Goal: Complete application form: Complete application form

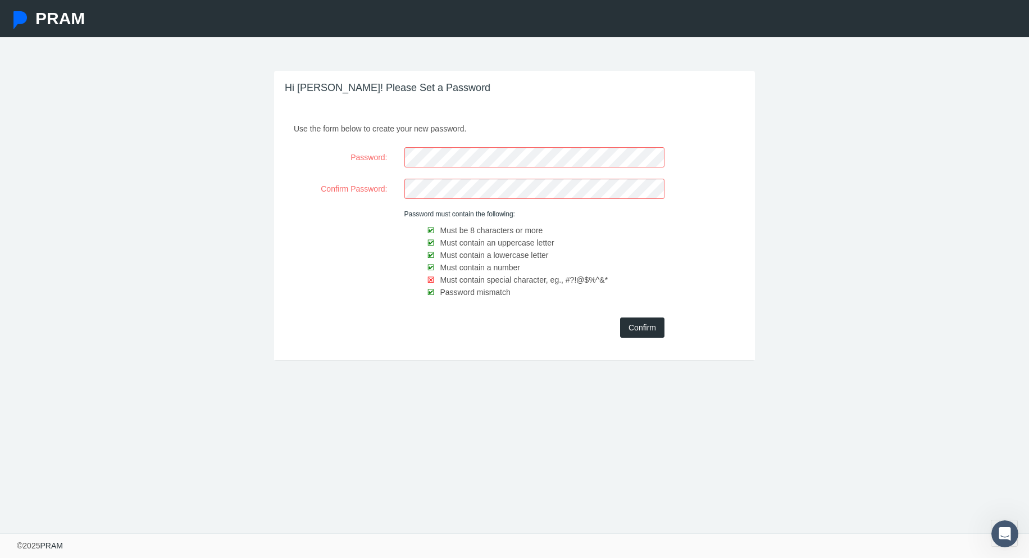
click at [517, 352] on div "Use the form below to create your new password. Password: Confirm Password: Pas…" at bounding box center [514, 238] width 481 height 241
click at [361, 186] on div "Confirm Password:" at bounding box center [514, 189] width 475 height 20
click at [645, 325] on input "Confirm" at bounding box center [642, 327] width 44 height 20
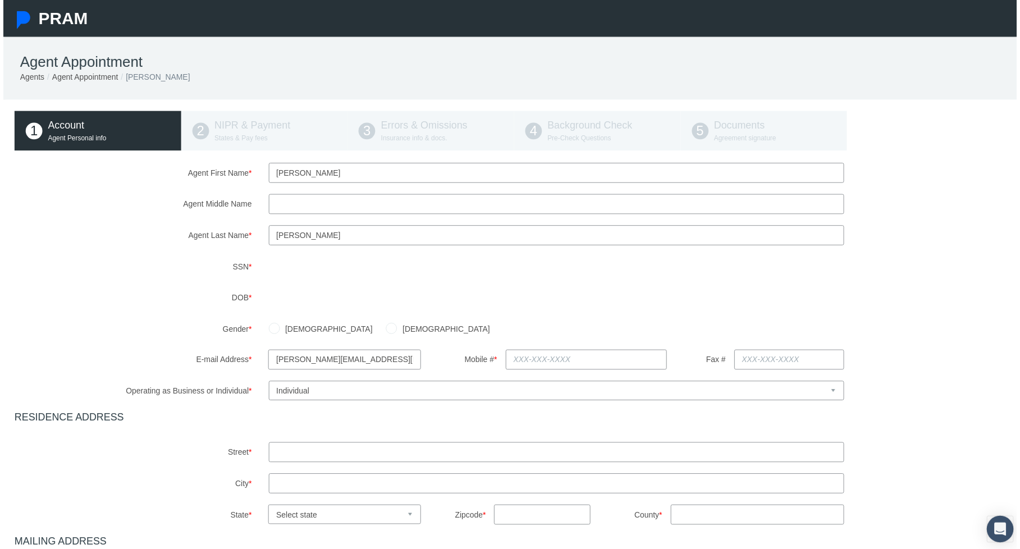
click at [152, 203] on label "Agent Middle Name" at bounding box center [131, 205] width 256 height 20
click at [267, 203] on input "Agent Middle Name" at bounding box center [557, 205] width 580 height 20
type input "[PERSON_NAME]"
click at [158, 198] on label "Agent Middle Name" at bounding box center [131, 205] width 256 height 20
click at [267, 198] on input "[PERSON_NAME]" at bounding box center [557, 205] width 580 height 20
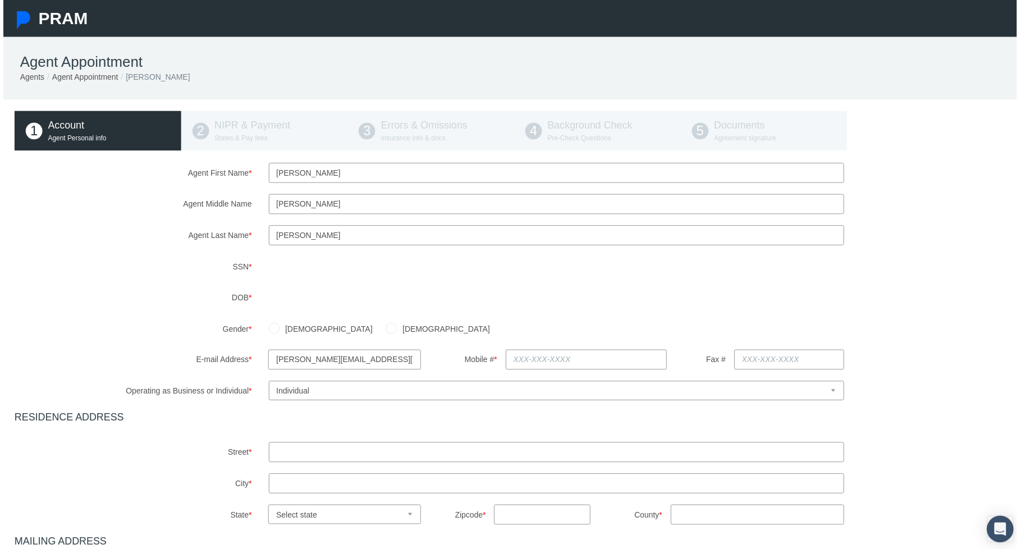
click at [174, 253] on div "Agent First Name * [PERSON_NAME] Agent Middle Name [PERSON_NAME] Agent Last Nam…" at bounding box center [514, 424] width 1006 height 520
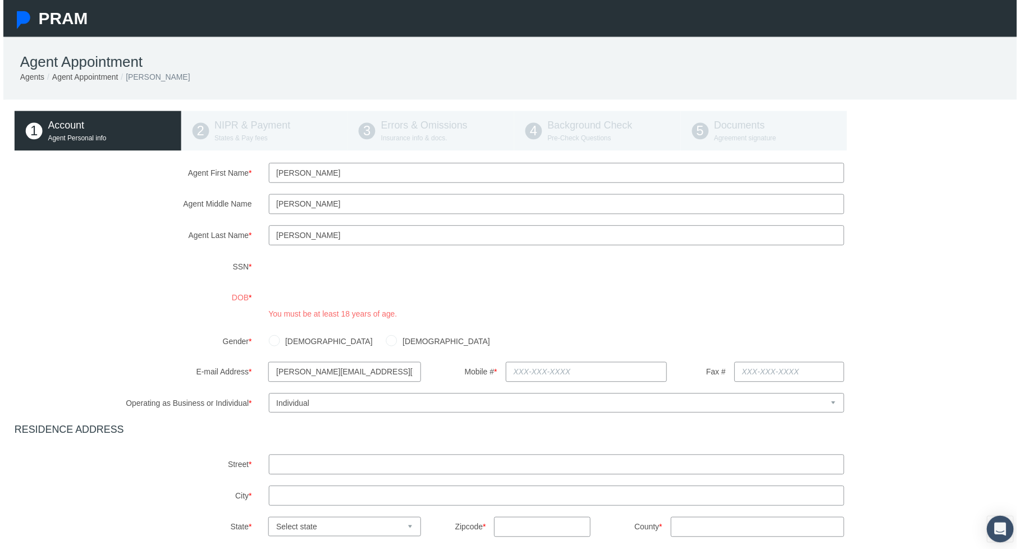
click at [138, 249] on div "Agent First Name * [PERSON_NAME] Agent Middle Name [PERSON_NAME] Agent Last Nam…" at bounding box center [514, 430] width 1006 height 532
click at [300, 322] on th "[DATE]" at bounding box center [327, 321] width 84 height 17
click at [304, 320] on th "2025" at bounding box center [325, 321] width 81 height 17
click at [312, 321] on th "[DATE]-[DATE]" at bounding box center [325, 321] width 81 height 17
click at [305, 322] on th "[DATE]-[DATE]" at bounding box center [325, 321] width 81 height 17
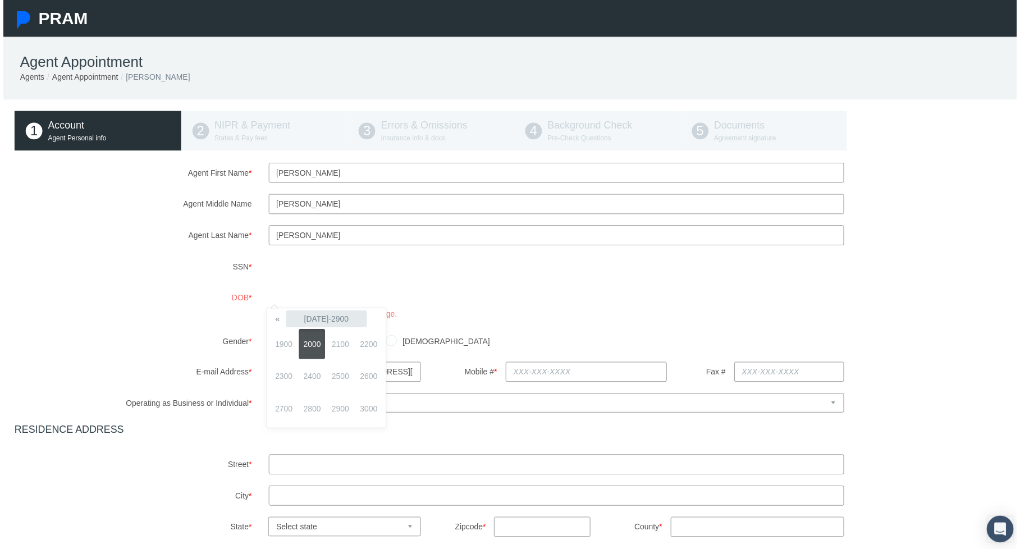
click at [305, 322] on th "[DATE]-2900" at bounding box center [325, 321] width 81 height 17
click at [276, 318] on th "«" at bounding box center [276, 321] width 17 height 17
click at [376, 322] on th "»" at bounding box center [374, 321] width 17 height 17
click at [313, 340] on span "2000" at bounding box center [311, 346] width 26 height 30
click at [272, 322] on th "«" at bounding box center [276, 321] width 17 height 17
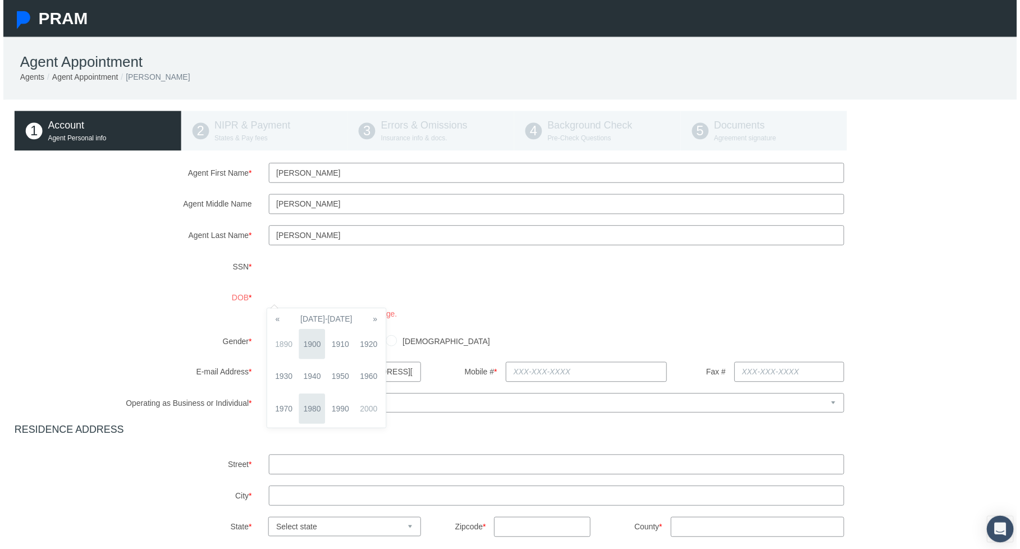
click at [311, 408] on span "1980" at bounding box center [311, 411] width 26 height 30
click at [288, 412] on span "1987" at bounding box center [283, 411] width 26 height 30
click at [332, 411] on span "Nov" at bounding box center [339, 411] width 26 height 30
click at [358, 373] on td "6" at bounding box center [360, 371] width 17 height 17
click at [158, 325] on div "Agent First Name * [PERSON_NAME] Agent Middle Name [PERSON_NAME] Agent Last Nam…" at bounding box center [514, 430] width 1006 height 532
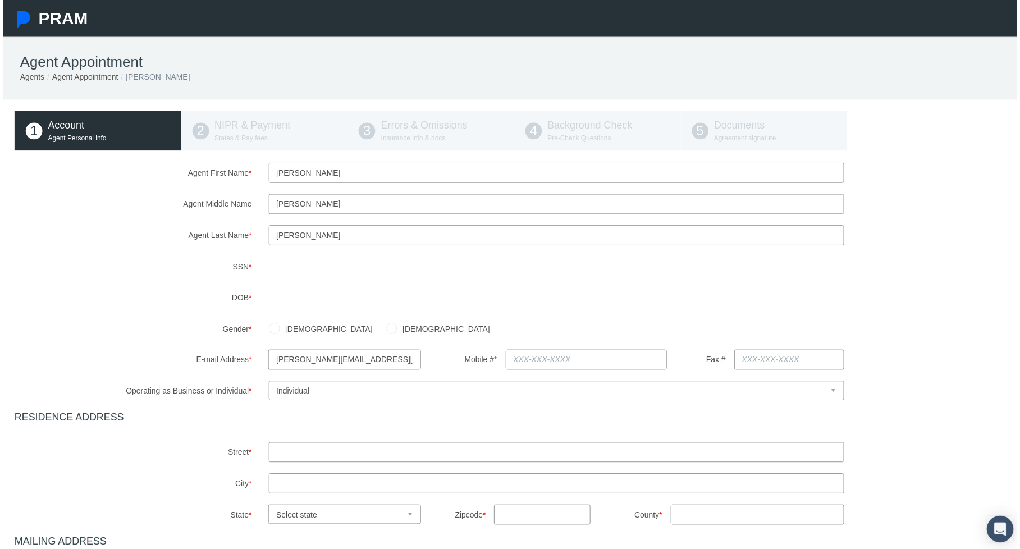
click at [272, 328] on input "[DEMOGRAPHIC_DATA]" at bounding box center [272, 329] width 11 height 11
radio input "true"
click at [431, 330] on div "[DEMOGRAPHIC_DATA] [DEMOGRAPHIC_DATA]" at bounding box center [643, 331] width 768 height 20
click at [553, 365] on input "text" at bounding box center [587, 362] width 162 height 20
type input "[PHONE_NUMBER]"
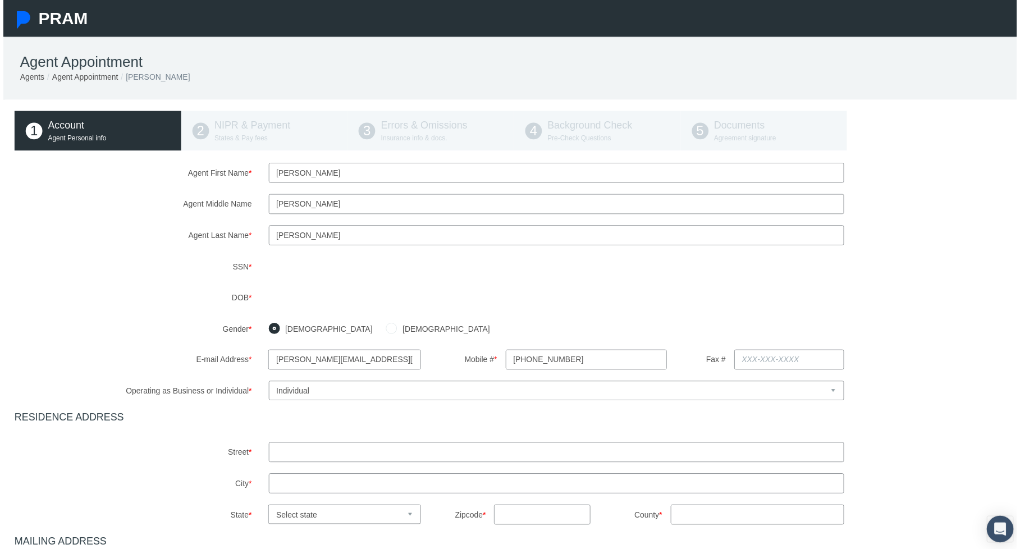
click at [562, 315] on div "Agent First Name * [PERSON_NAME] Agent Middle Name [PERSON_NAME] Agent Last Nam…" at bounding box center [514, 424] width 1006 height 520
click at [136, 288] on div "Agent First Name * [PERSON_NAME] Agent Middle Name [PERSON_NAME] Agent Last Nam…" at bounding box center [514, 424] width 1006 height 520
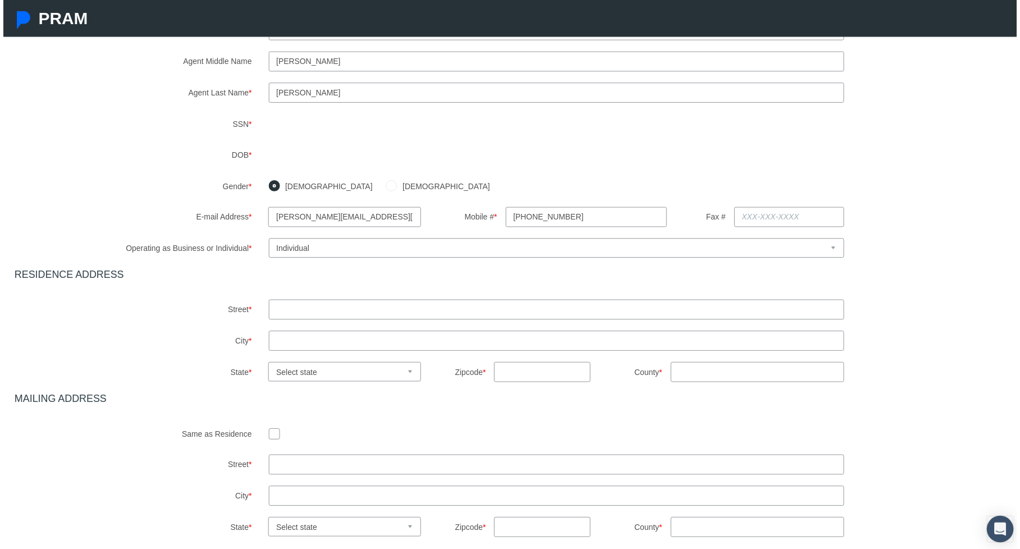
scroll to position [168, 0]
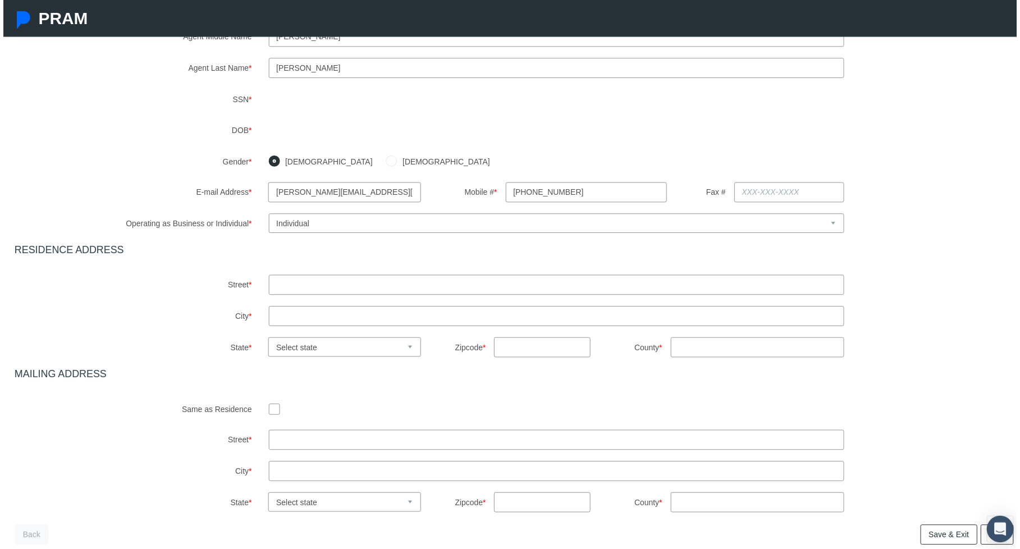
click at [297, 287] on input "text" at bounding box center [557, 287] width 580 height 20
type input "[STREET_ADDRESS]"
type input "[GEOGRAPHIC_DATA][PERSON_NAME]"
select select "CA"
type input "95112"
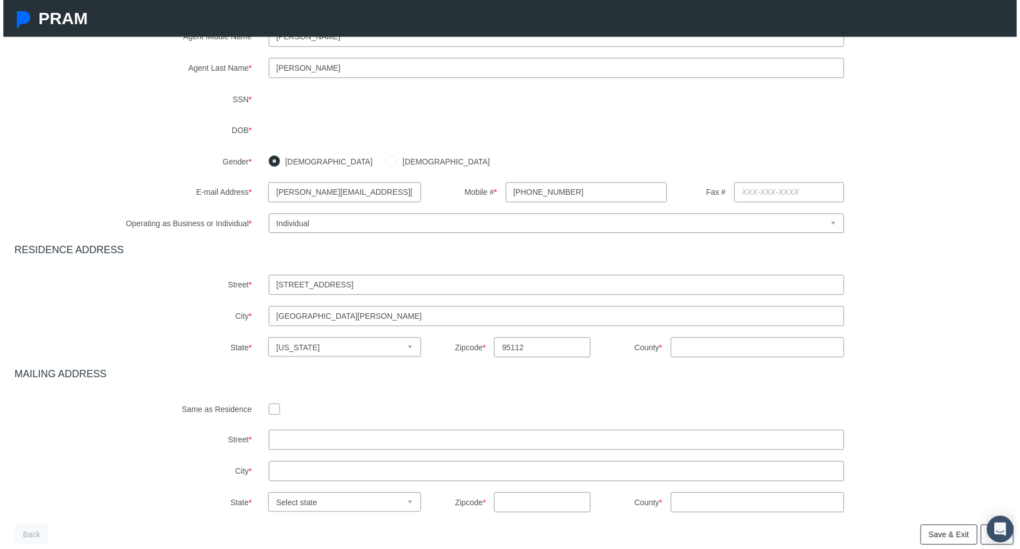
type input "CA"
click at [191, 264] on div "Agent First Name * [PERSON_NAME] Agent Middle Name [PERSON_NAME] Agent Last Nam…" at bounding box center [514, 256] width 1006 height 520
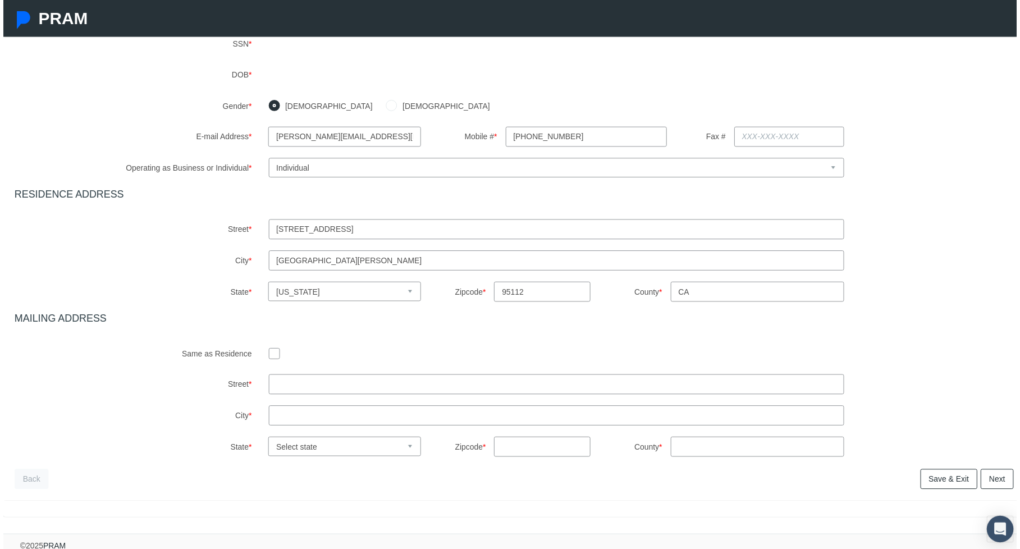
click at [273, 360] on input "checkbox" at bounding box center [272, 355] width 11 height 11
checkbox input "true"
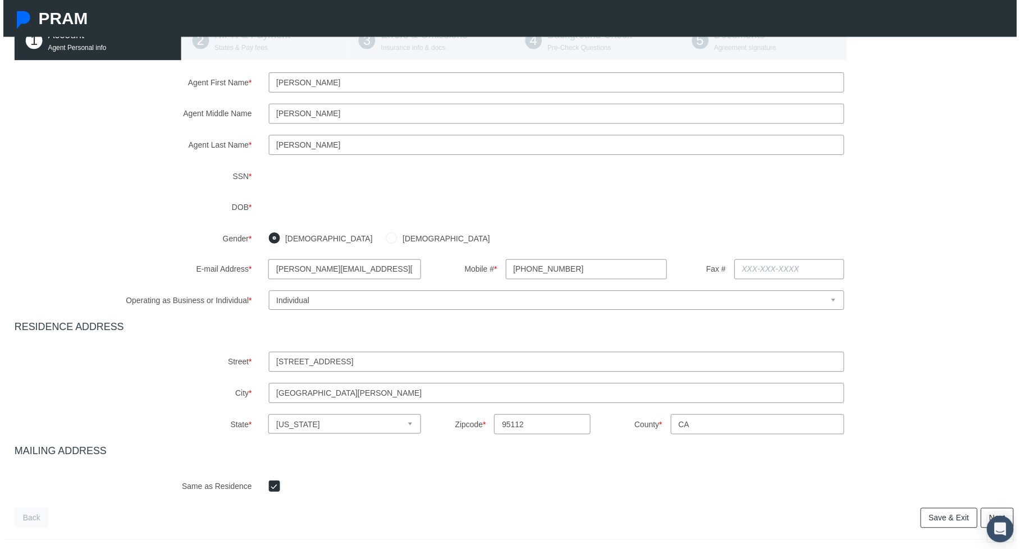
scroll to position [0, 0]
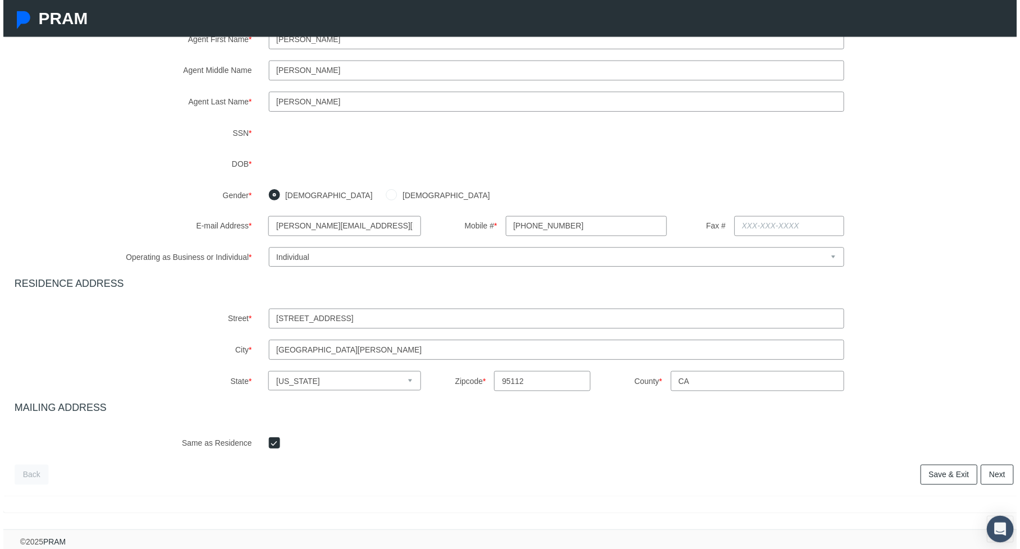
click at [984, 471] on link "Next" at bounding box center [1000, 478] width 33 height 20
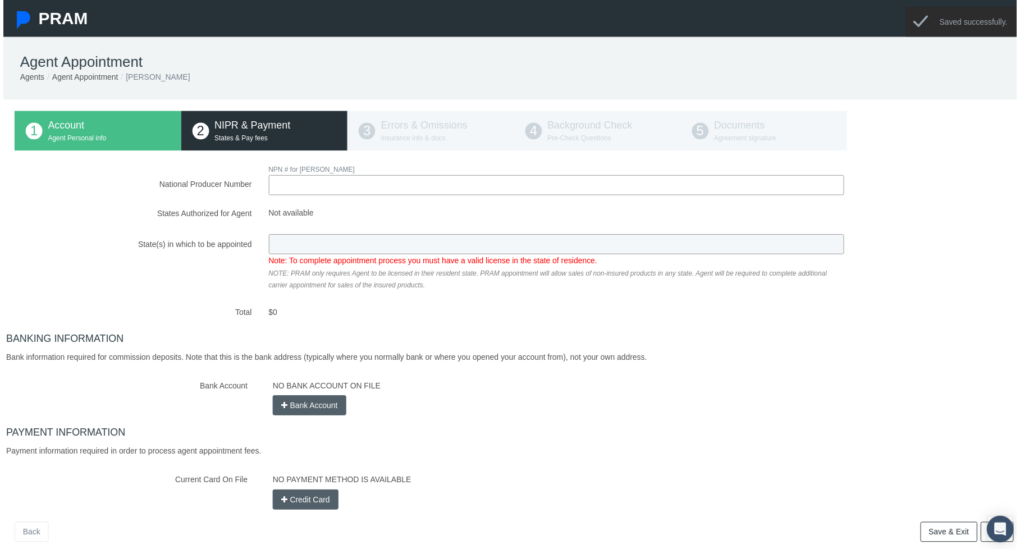
click at [283, 180] on input "National Producer Number" at bounding box center [557, 186] width 580 height 20
type input "21262595"
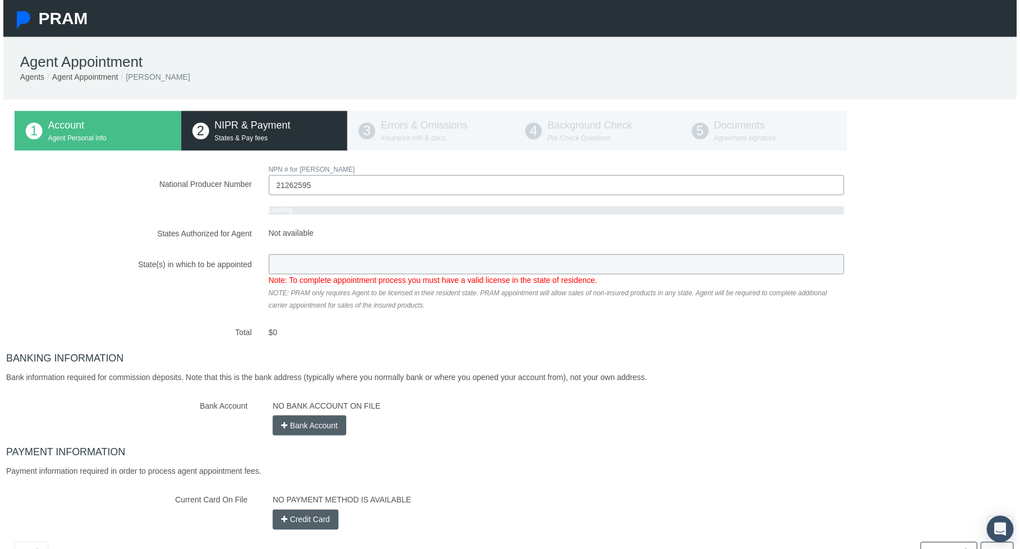
click at [289, 241] on div "National Producer Number NPN # for [PERSON_NAME] 21262595 Loading.. Total" at bounding box center [514, 348] width 1006 height 369
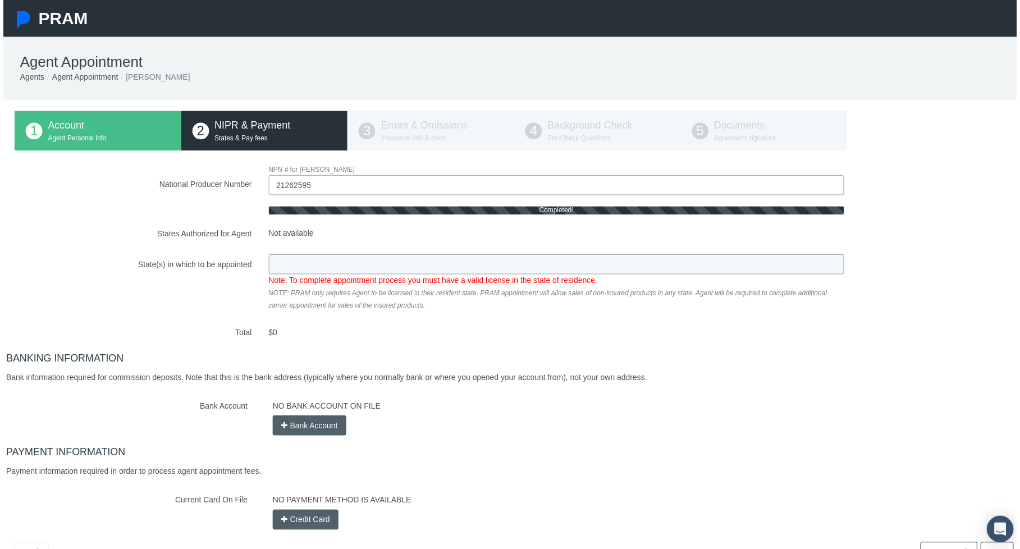
type input "CA"
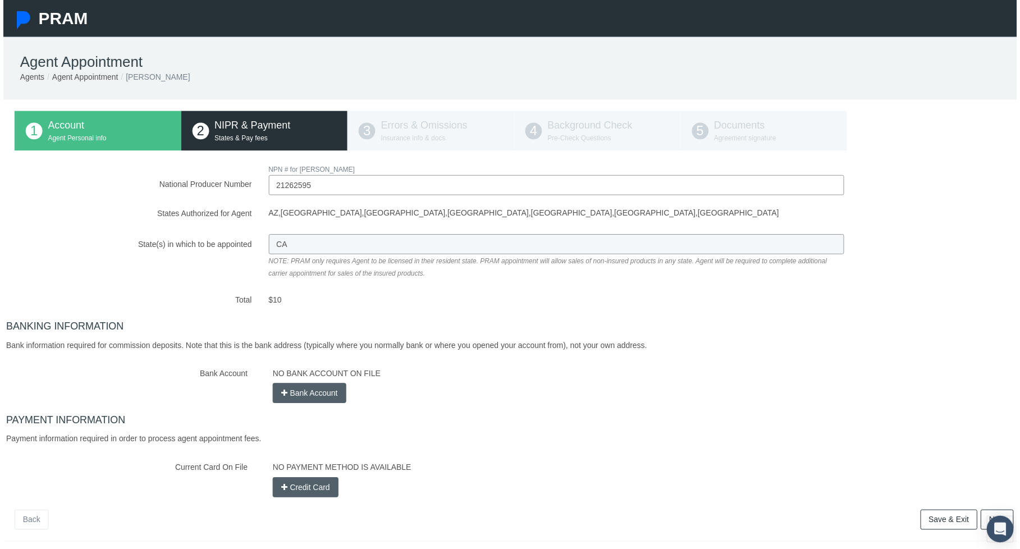
click at [281, 395] on icon "button" at bounding box center [283, 396] width 6 height 12
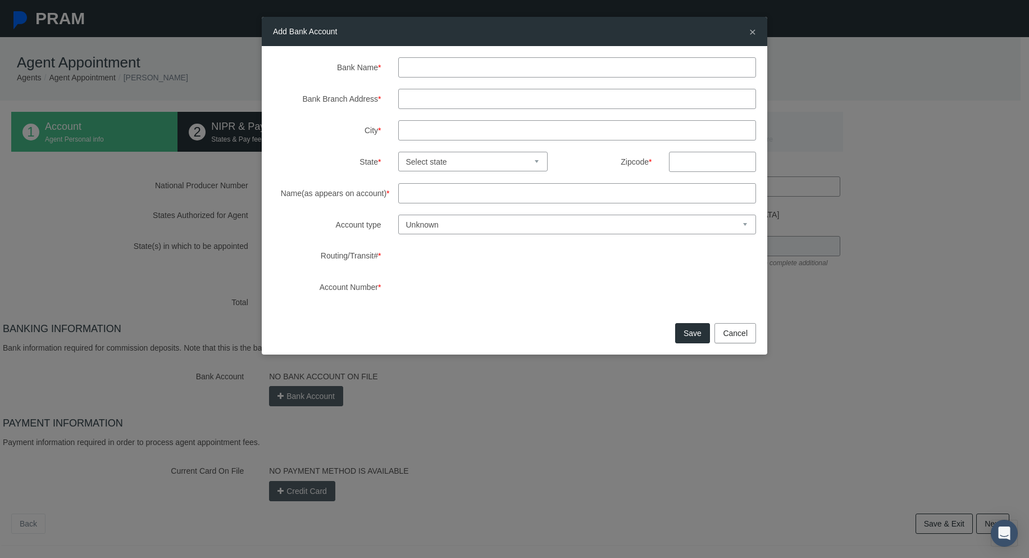
click at [430, 69] on input "Bank Name *" at bounding box center [577, 67] width 358 height 20
type input "UMB Bank na"
click at [458, 226] on select "Unknown Checking Savings" at bounding box center [577, 225] width 358 height 20
select select "1"
click at [398, 215] on select "Unknown Checking Savings" at bounding box center [577, 225] width 358 height 20
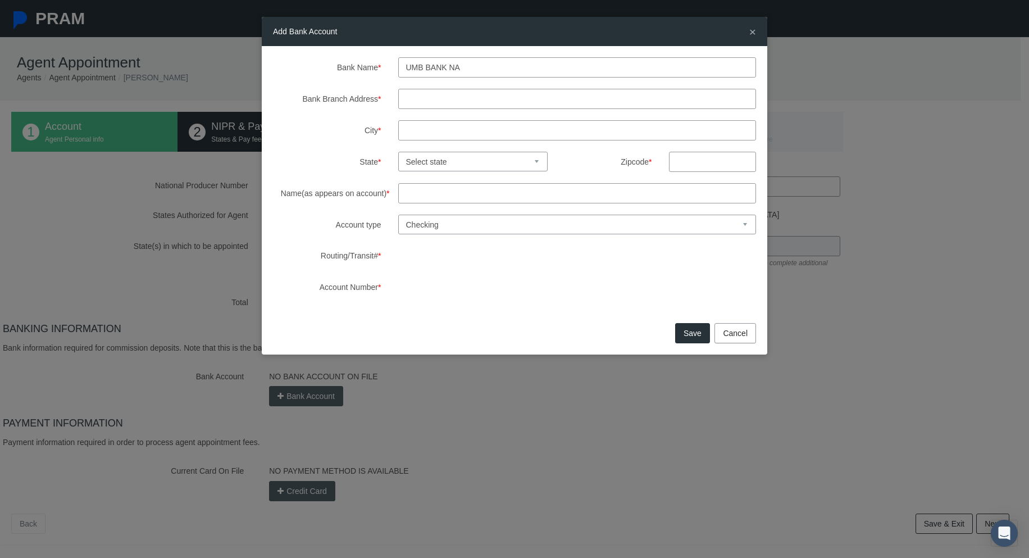
drag, startPoint x: 486, startPoint y: 71, endPoint x: 344, endPoint y: 72, distance: 141.5
click at [344, 72] on div "Bank Name * UMB Bank na" at bounding box center [514, 67] width 500 height 20
paste input ".a."
type input "UMB Bank n.a."
click at [347, 78] on div "Bank Name * UMB Bank n.a. Bank Branch Address * City * State * Select state [US…" at bounding box center [514, 177] width 483 height 240
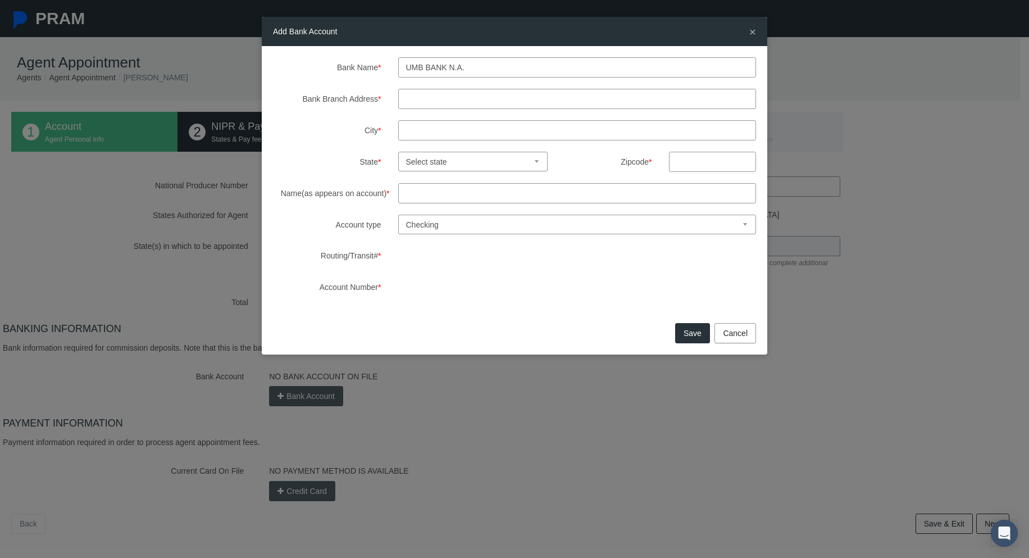
click at [424, 101] on input "Bank Branch Address *" at bounding box center [577, 99] width 358 height 20
click at [431, 102] on input "Bank Branch Address *" at bounding box center [577, 99] width 358 height 20
paste input "[STREET_ADDRESS]"
type input "[STREET_ADDRESS]"
click at [437, 126] on input "City *" at bounding box center [577, 130] width 358 height 20
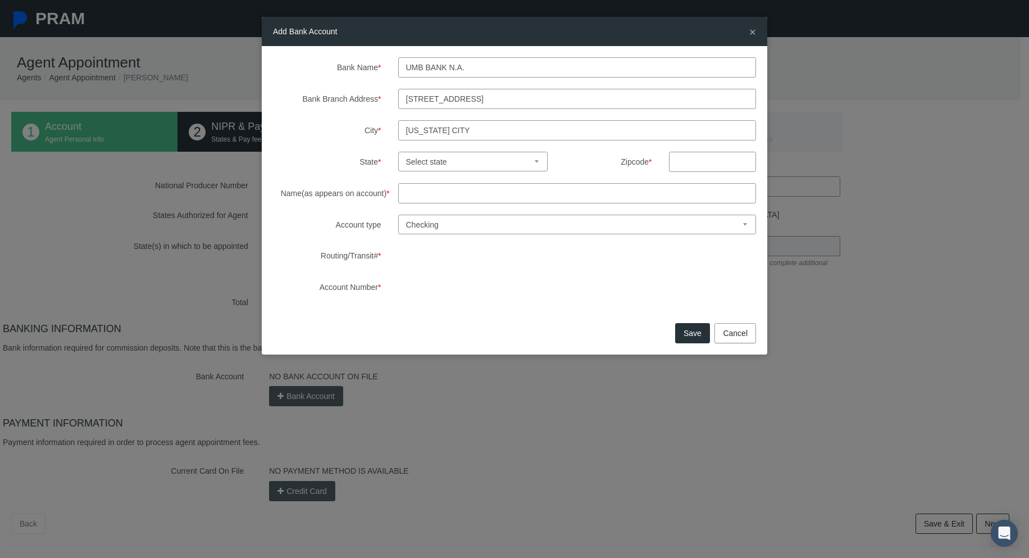
type input "[US_STATE] CIty"
click at [486, 159] on select "Select state [US_STATE] [US_STATE] [US_STATE] [US_STATE] [US_STATE] [US_STATE] …" at bounding box center [473, 162] width 150 height 20
select select "MO"
click at [398, 152] on select "Select state [US_STATE] [US_STATE] [US_STATE] [US_STATE] [US_STATE] [US_STATE] …" at bounding box center [473, 162] width 150 height 20
click at [719, 157] on input "text" at bounding box center [712, 162] width 87 height 20
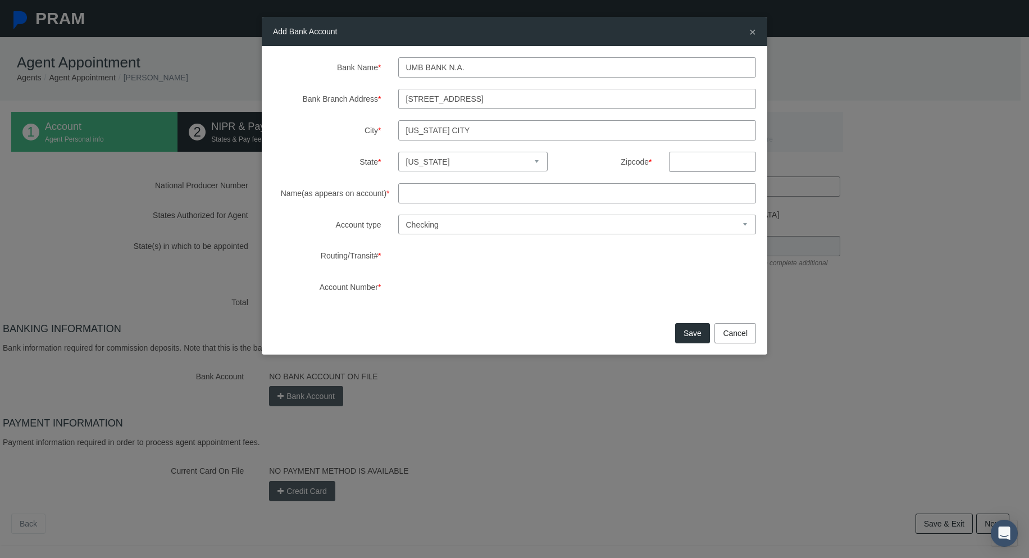
click at [701, 157] on input "text" at bounding box center [712, 162] width 87 height 20
type input "64106"
drag, startPoint x: 454, startPoint y: 184, endPoint x: 462, endPoint y: 195, distance: 13.6
click at [454, 184] on input "Name(as appears on account) *" at bounding box center [577, 193] width 358 height 20
type input "[PERSON_NAME]"
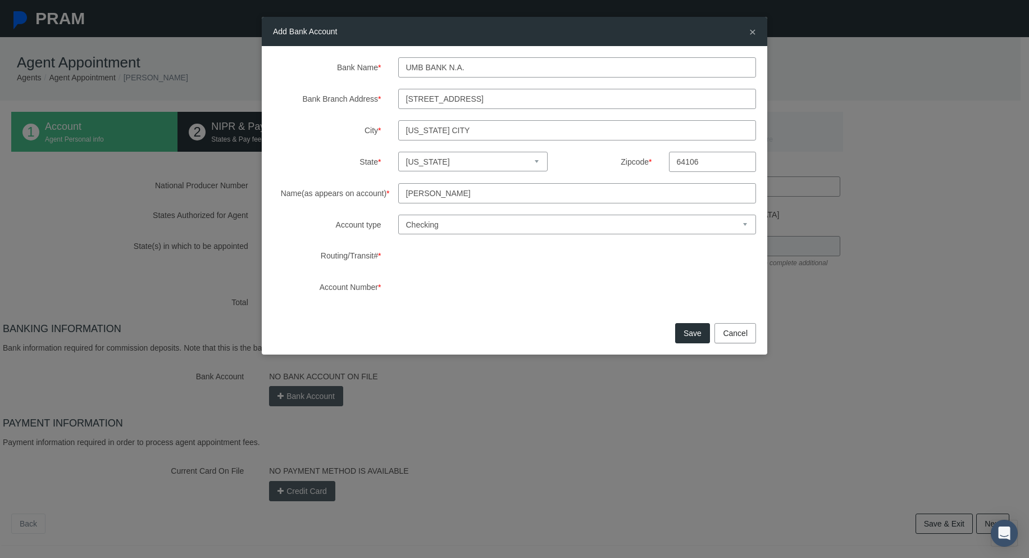
drag, startPoint x: 410, startPoint y: 312, endPoint x: 419, endPoint y: 331, distance: 21.1
click at [414, 318] on div "Bank Name * UMB Bank n.a. Bank Branch Address * [STREET_ADDRESS] City * [US_STA…" at bounding box center [514, 182] width 505 height 273
click at [690, 333] on button "Save" at bounding box center [692, 333] width 35 height 20
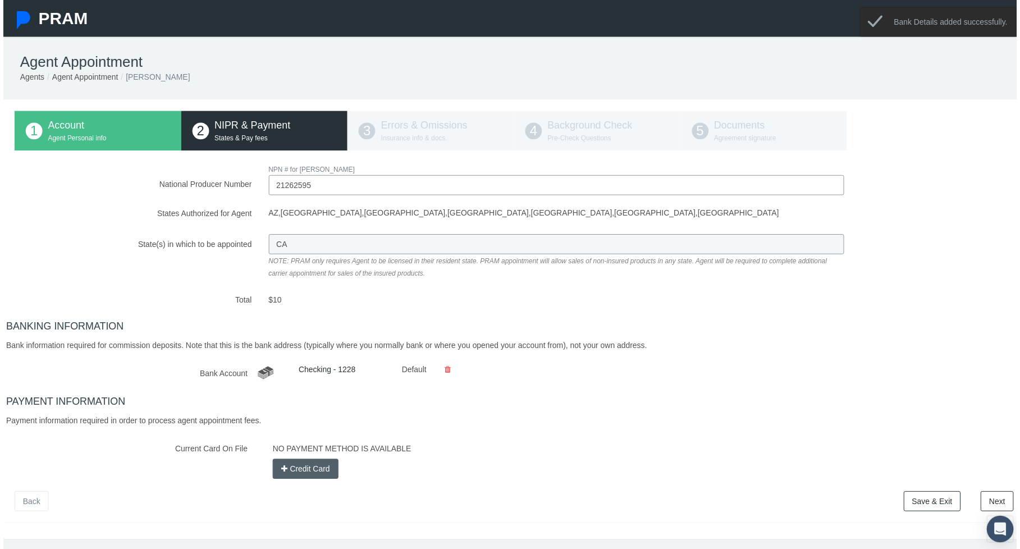
click at [302, 474] on button "Credit Card" at bounding box center [304, 472] width 66 height 20
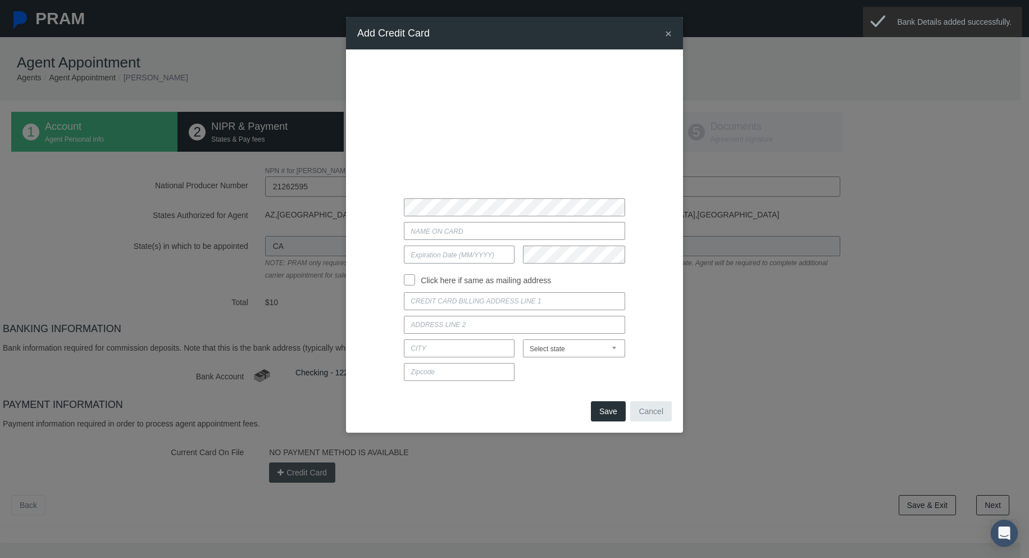
type input "[PERSON_NAME]"
type input "05/2030"
click at [409, 283] on input "Click here if same as mailing address" at bounding box center [409, 278] width 11 height 11
checkbox input "true"
type input "[STREET_ADDRESS]"
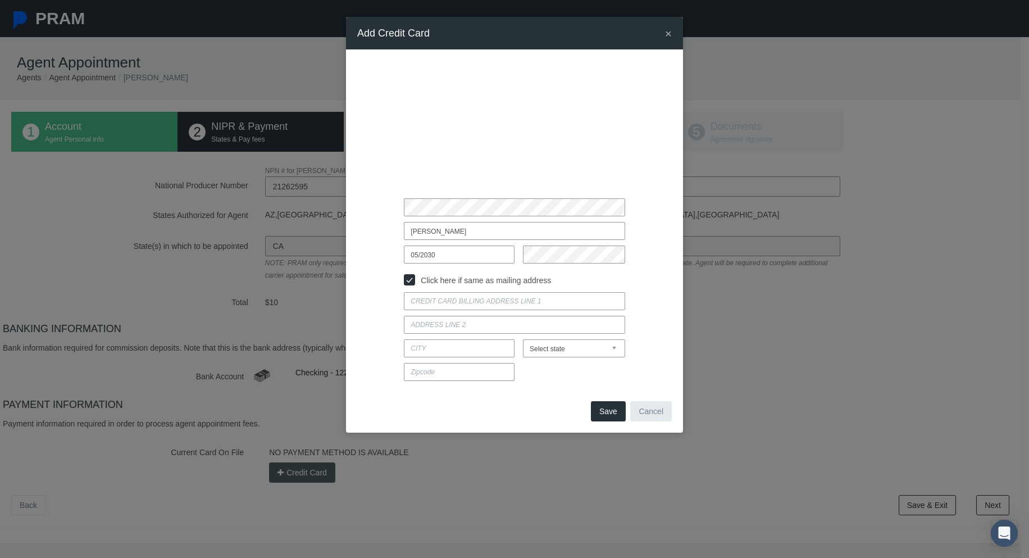
type input "[GEOGRAPHIC_DATA][PERSON_NAME]"
select select "CA"
type input "95112"
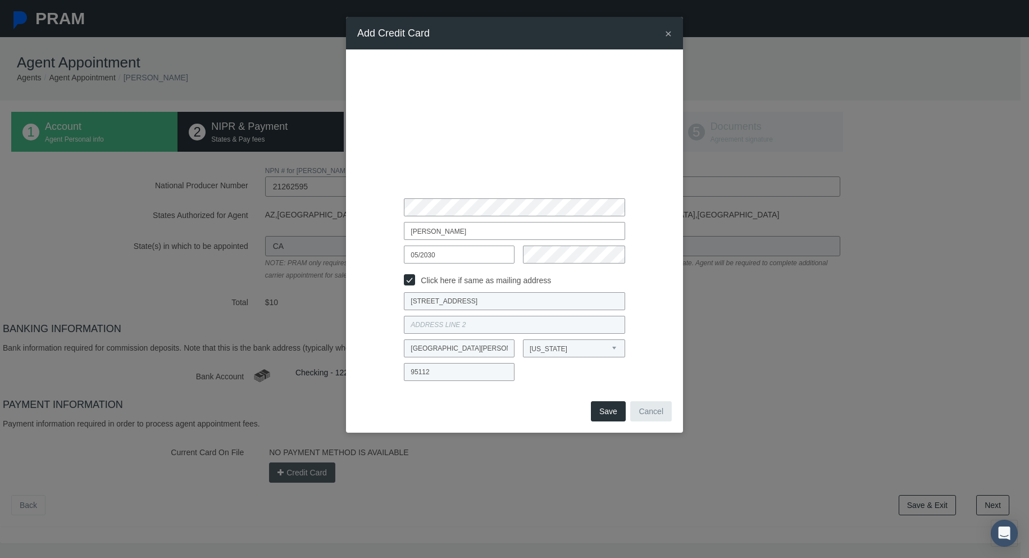
click at [609, 411] on button "Save" at bounding box center [608, 411] width 35 height 20
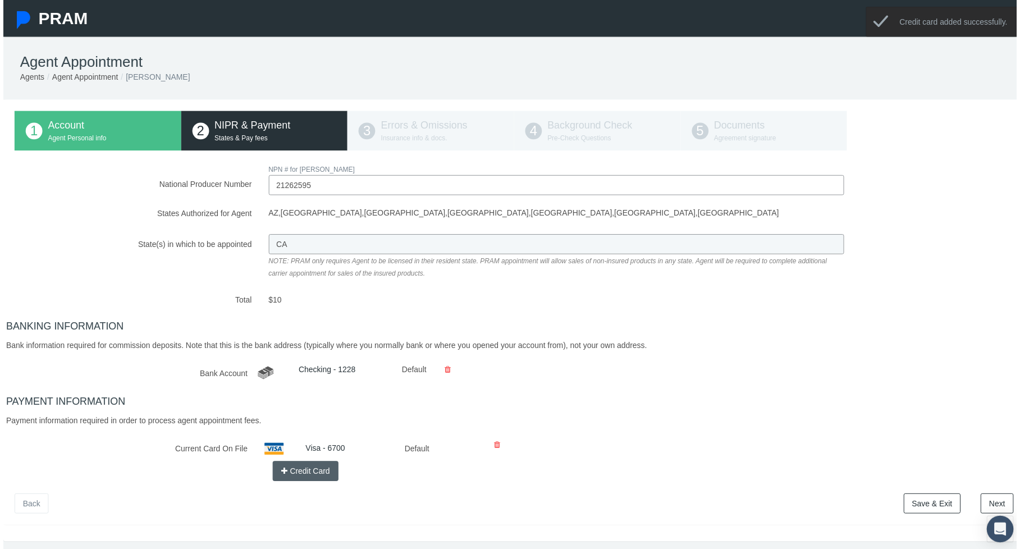
scroll to position [45, 0]
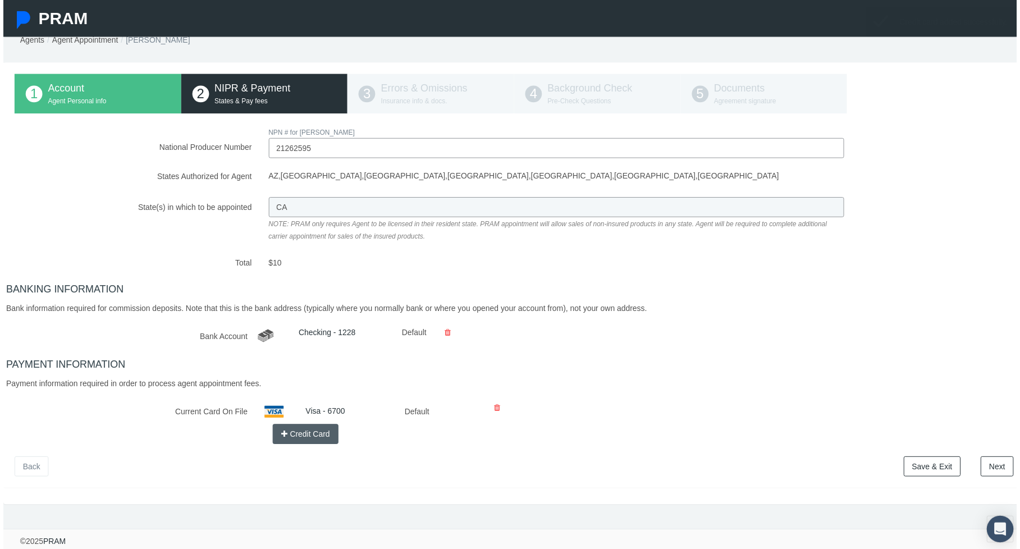
click at [994, 463] on link "Next" at bounding box center [1000, 470] width 33 height 20
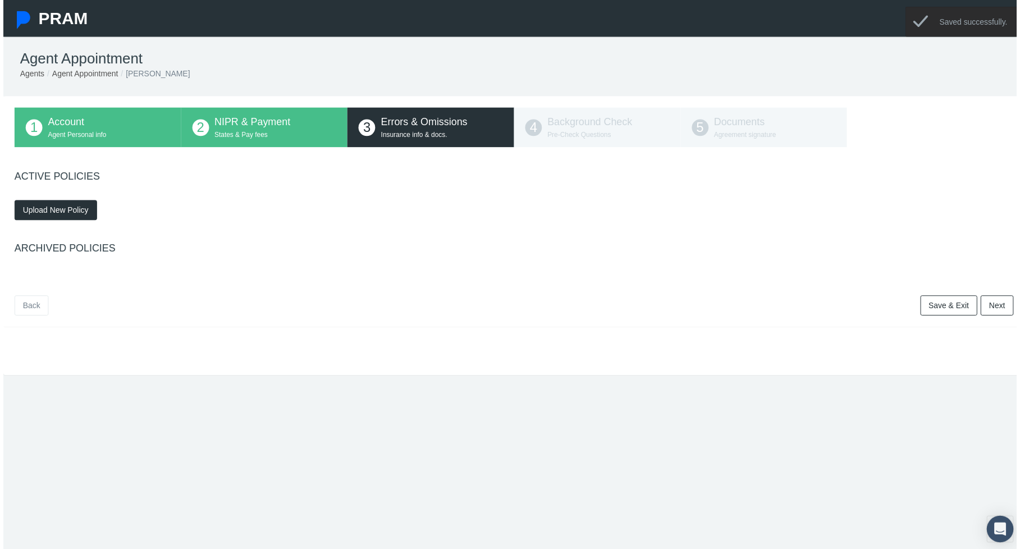
scroll to position [0, 0]
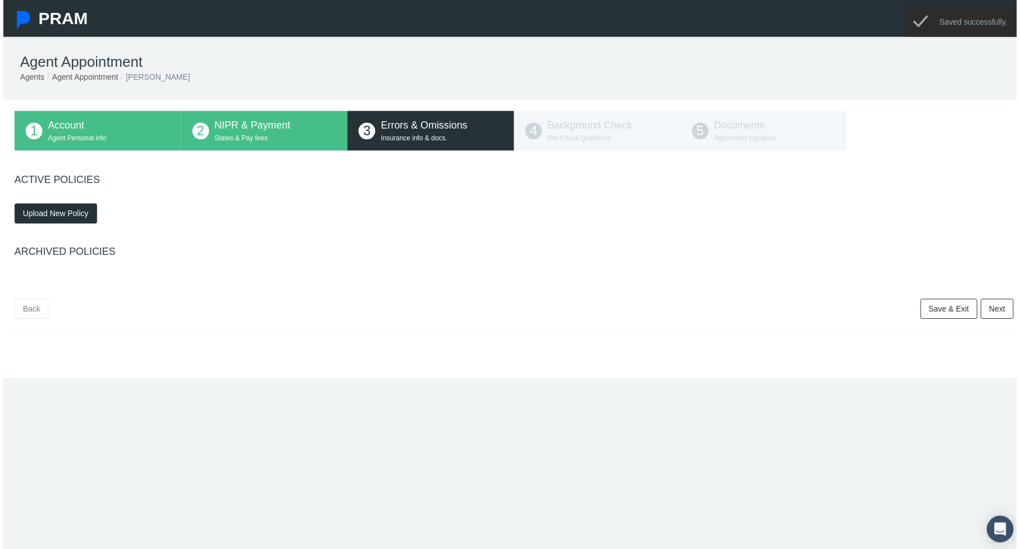
click at [63, 212] on span "Upload New Policy" at bounding box center [53, 215] width 66 height 9
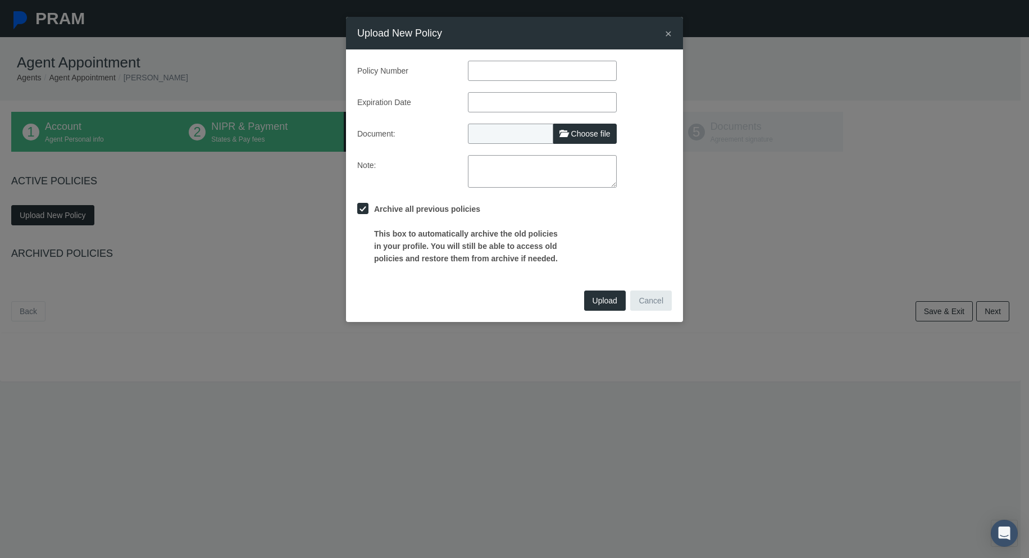
click at [602, 140] on label "Choose file" at bounding box center [584, 134] width 63 height 20
click at [602, 139] on input "Choose file" at bounding box center [542, 132] width 149 height 16
type input "C:\fakepath\E&O_Certificate.pdf"
type input "E&O_Certificate.pdf"
click at [501, 101] on input "text" at bounding box center [542, 102] width 149 height 20
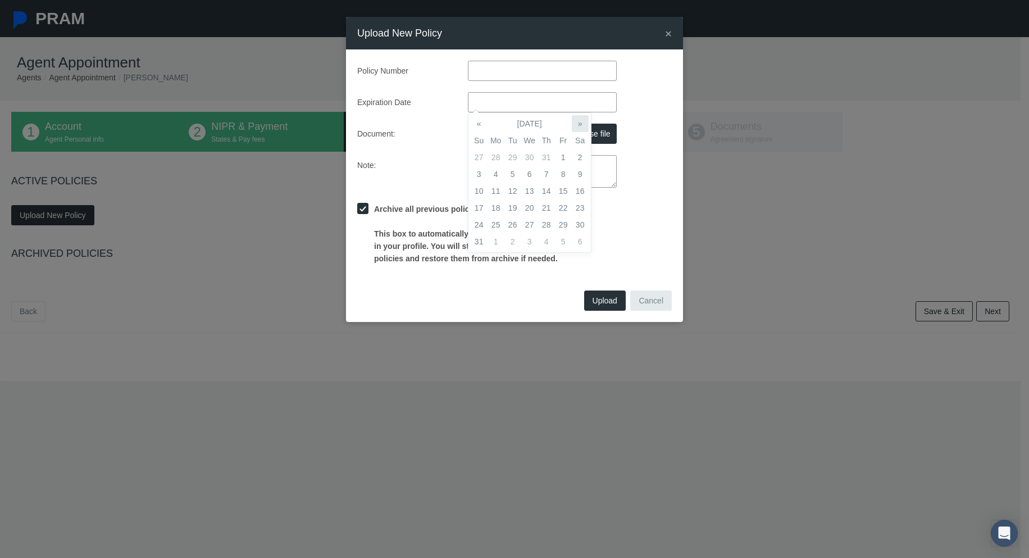
click at [582, 121] on th "»" at bounding box center [580, 123] width 17 height 17
click at [509, 120] on th "[DATE]" at bounding box center [529, 123] width 84 height 17
click at [531, 128] on th "2025" at bounding box center [527, 123] width 81 height 17
click at [563, 185] on span "2026" at bounding box center [571, 181] width 26 height 30
click at [568, 184] on span "Aug" at bounding box center [571, 181] width 26 height 30
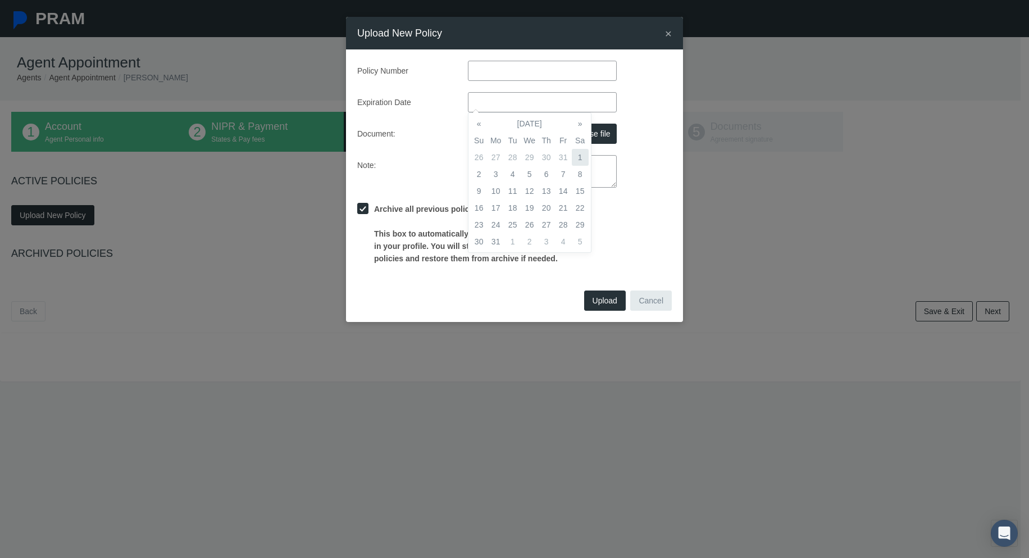
click at [578, 157] on td "1" at bounding box center [580, 157] width 17 height 17
type input "[DATE]"
click at [436, 118] on div "Policy Number Expiration Date [DATE] Document: E&O_Certificate.pdf Choose file …" at bounding box center [514, 163] width 314 height 204
click at [500, 69] on input "text" at bounding box center [542, 71] width 149 height 20
type input "425171296"
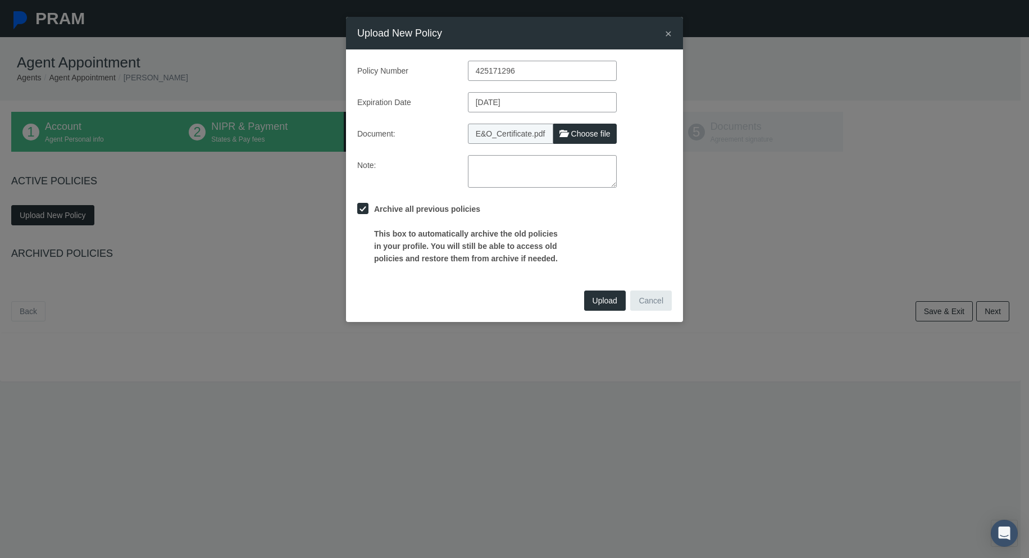
click at [602, 305] on button "Upload" at bounding box center [605, 300] width 42 height 20
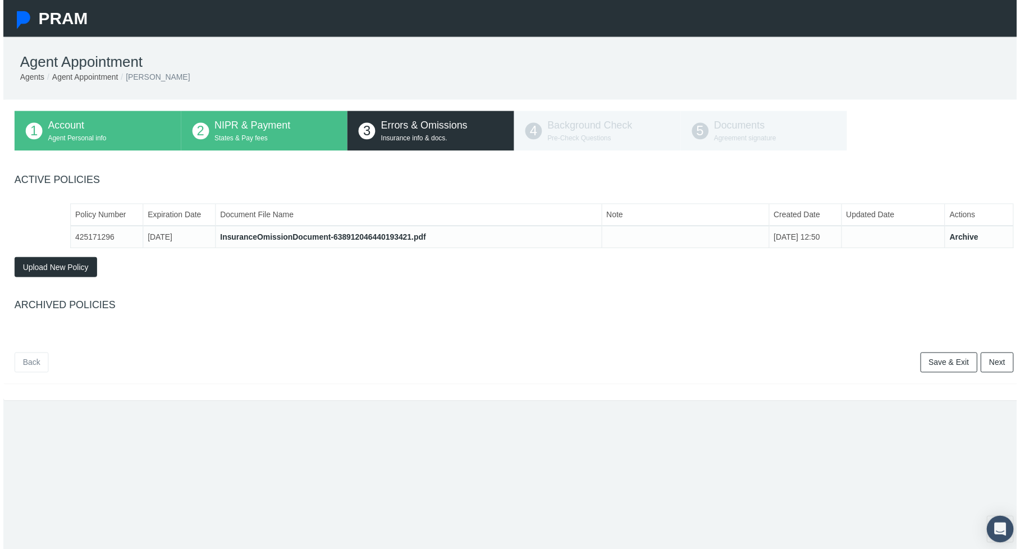
click at [989, 356] on link "Next" at bounding box center [1000, 365] width 33 height 20
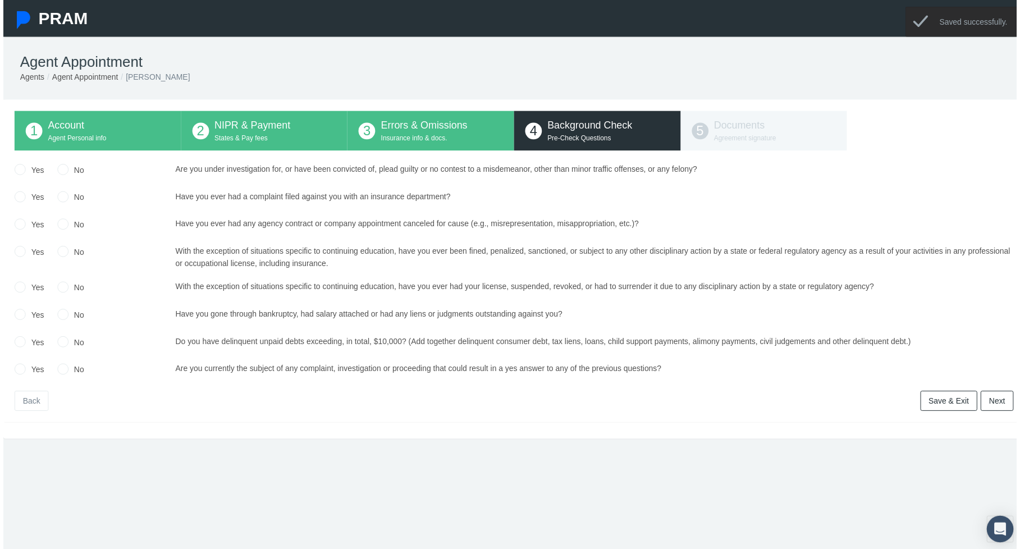
click at [60, 171] on input "No" at bounding box center [59, 169] width 11 height 11
radio input "true"
click at [63, 194] on input "No" at bounding box center [59, 196] width 11 height 11
radio input "true"
click at [67, 217] on div "Yes No Upload Document No No" at bounding box center [514, 272] width 1006 height 217
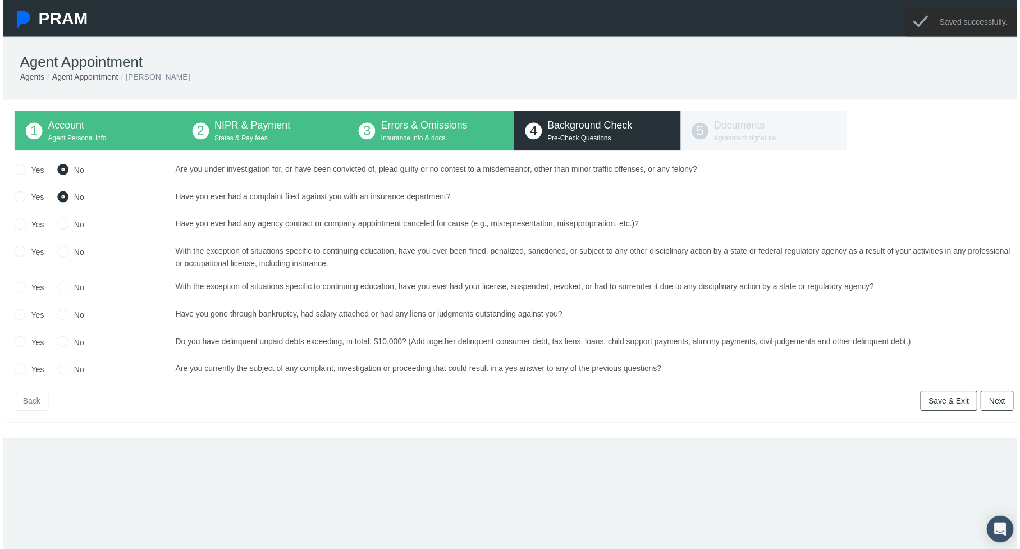
click at [58, 227] on input "No" at bounding box center [59, 224] width 11 height 11
radio input "true"
click at [62, 249] on input "No" at bounding box center [59, 252] width 11 height 11
radio input "true"
click at [60, 283] on input "No" at bounding box center [59, 287] width 11 height 11
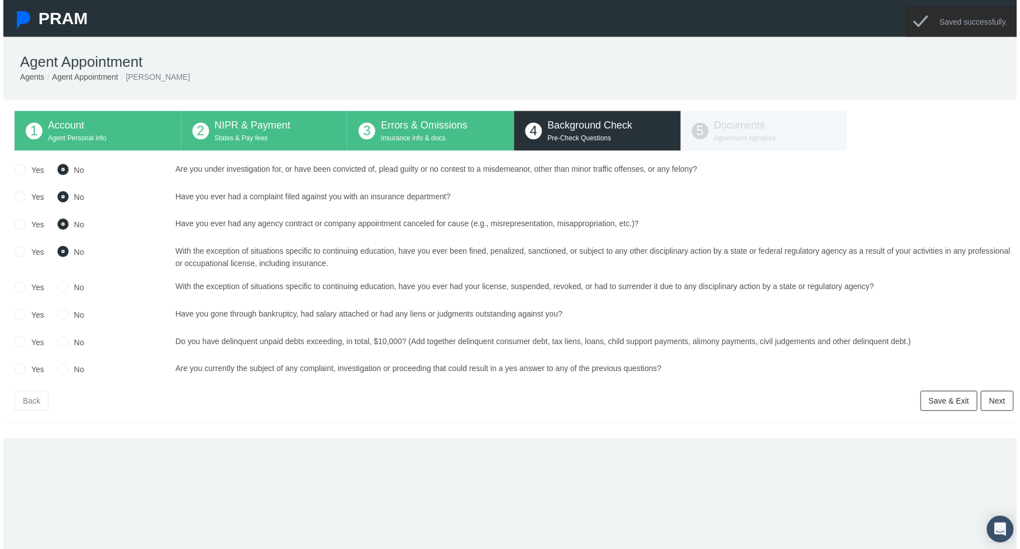
radio input "true"
click at [62, 317] on input "No" at bounding box center [59, 315] width 11 height 11
radio input "true"
click at [67, 347] on label "No" at bounding box center [74, 345] width 16 height 12
click at [66, 347] on input "No" at bounding box center [59, 342] width 11 height 11
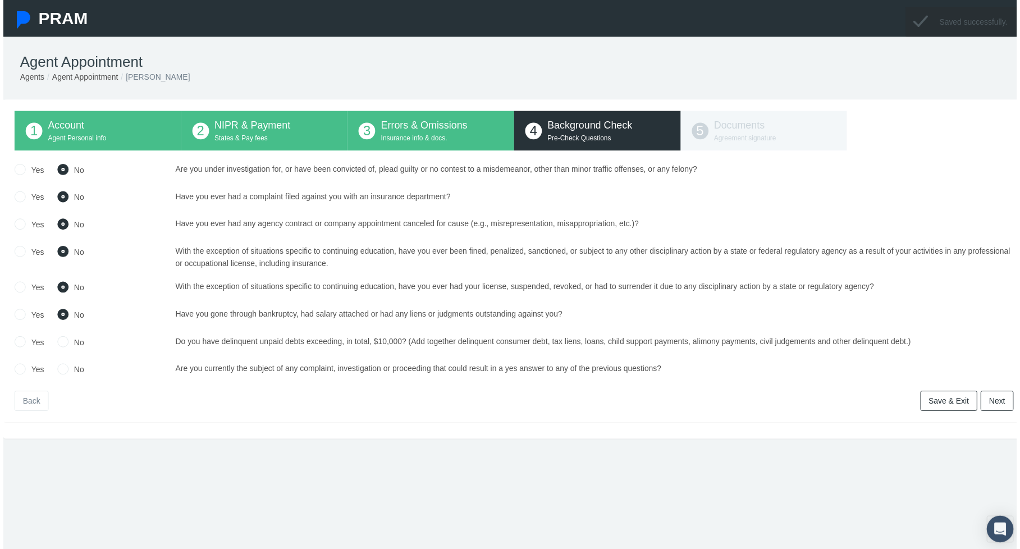
radio input "true"
click at [61, 369] on input "No" at bounding box center [59, 370] width 11 height 11
radio input "true"
click at [996, 408] on link "Next" at bounding box center [1000, 404] width 33 height 20
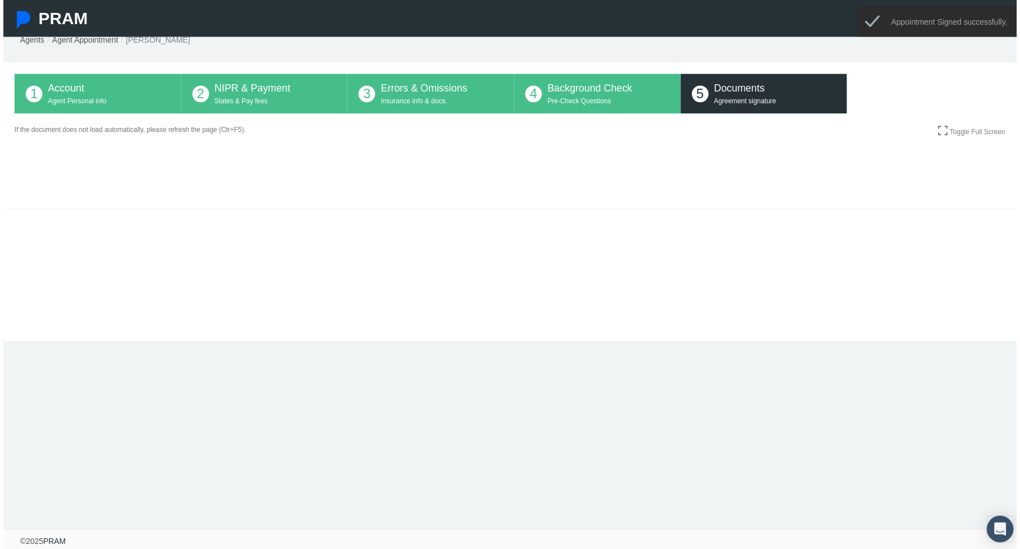
scroll to position [45, 0]
